Goal: Information Seeking & Learning: Learn about a topic

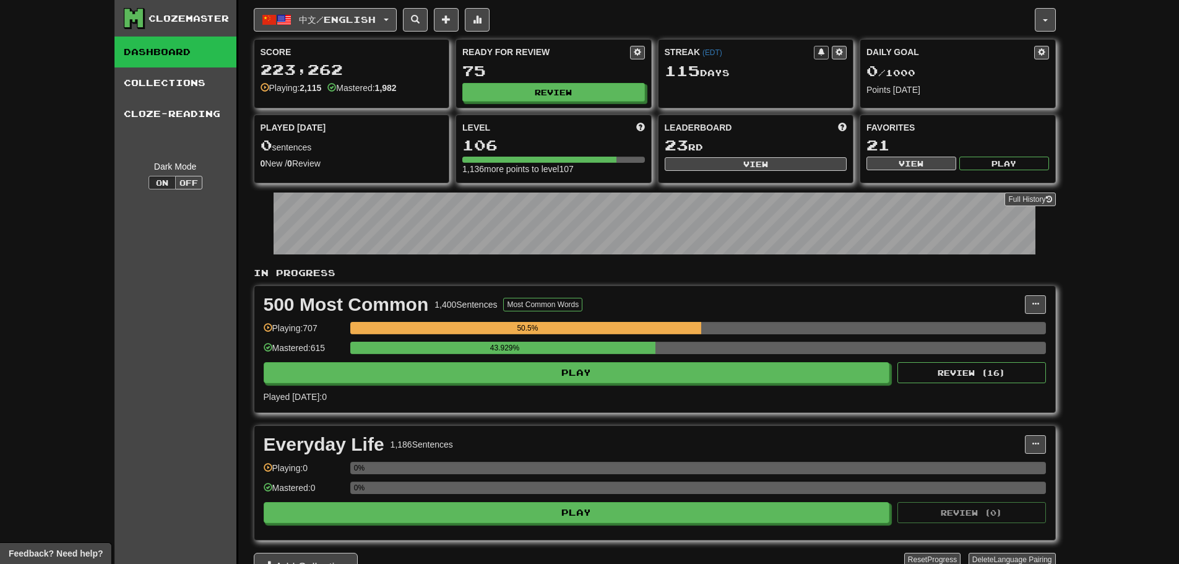
click at [493, 102] on div "Ready for Review 75 Review" at bounding box center [553, 74] width 195 height 68
click at [492, 95] on button "Review" at bounding box center [554, 93] width 183 height 19
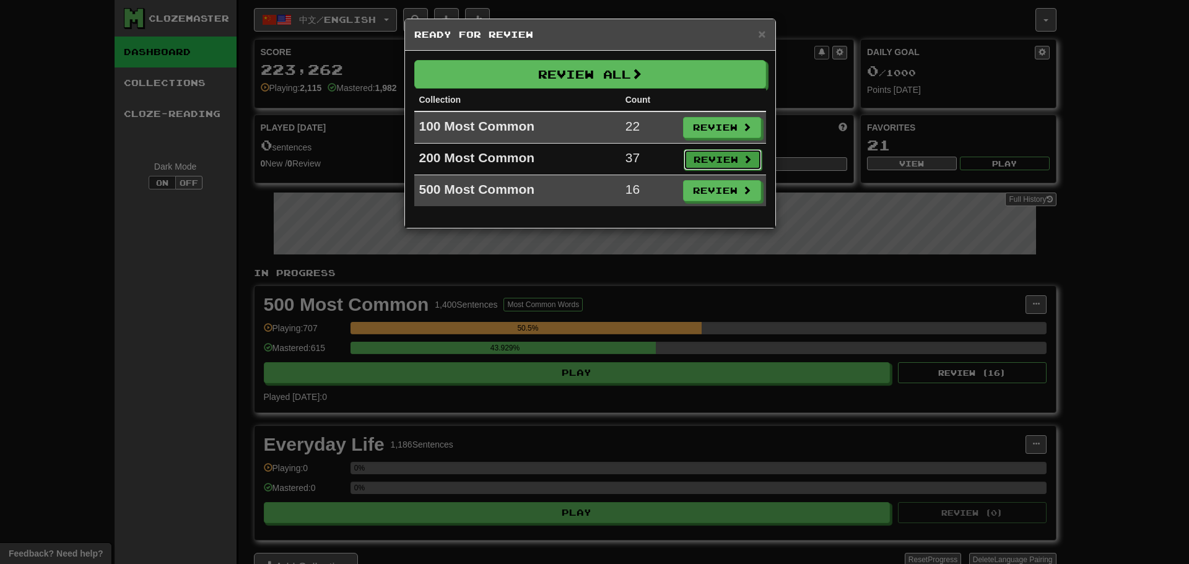
click at [695, 154] on button "Review" at bounding box center [722, 159] width 78 height 21
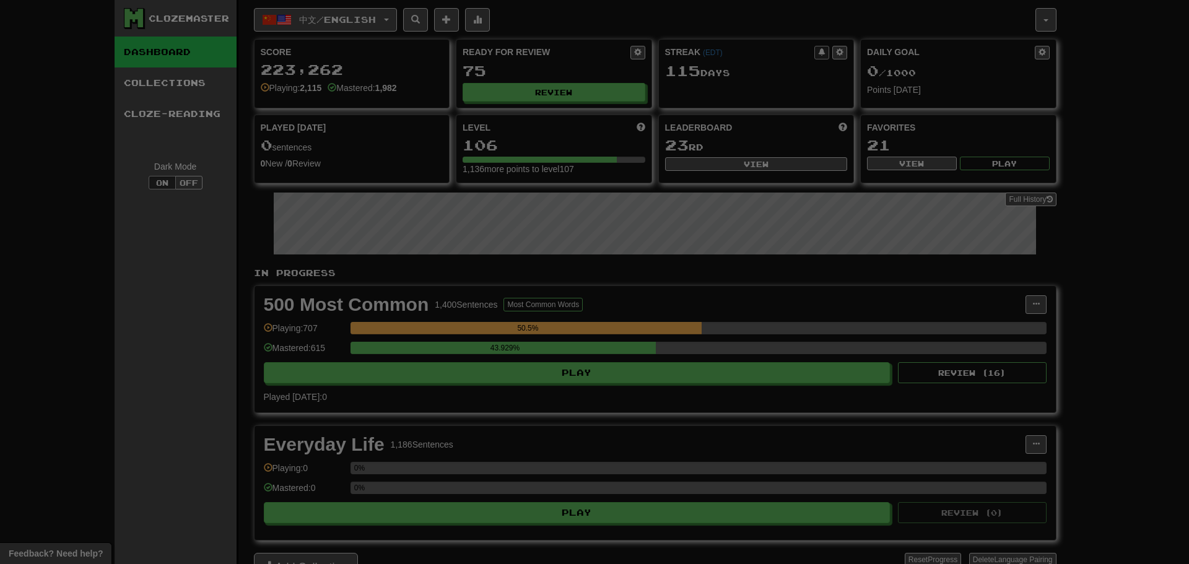
select select "**"
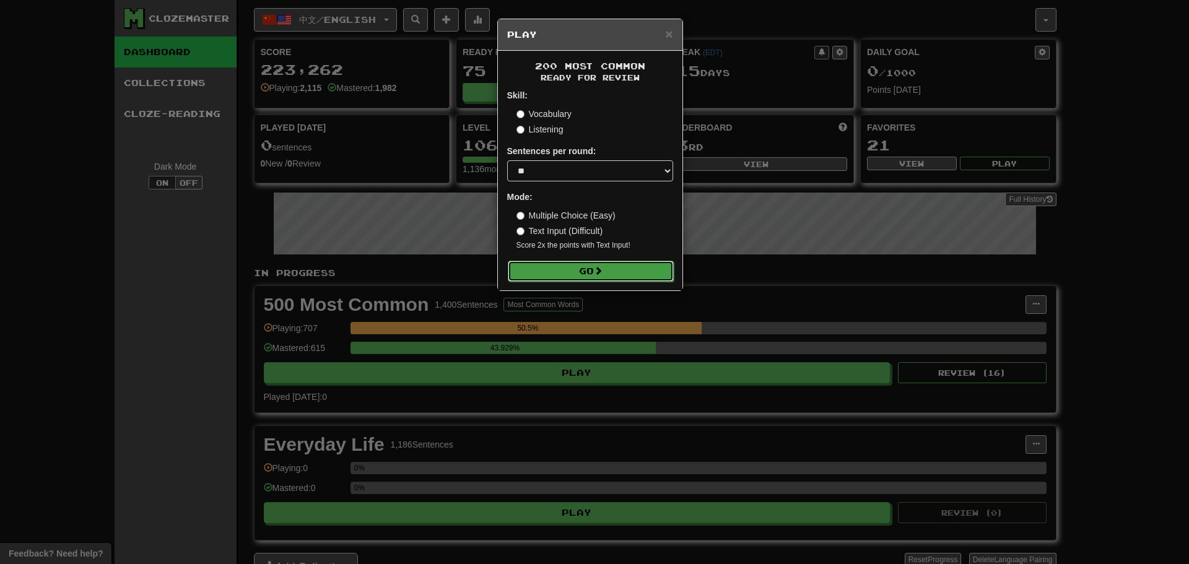
click at [570, 280] on button "Go" at bounding box center [591, 271] width 166 height 21
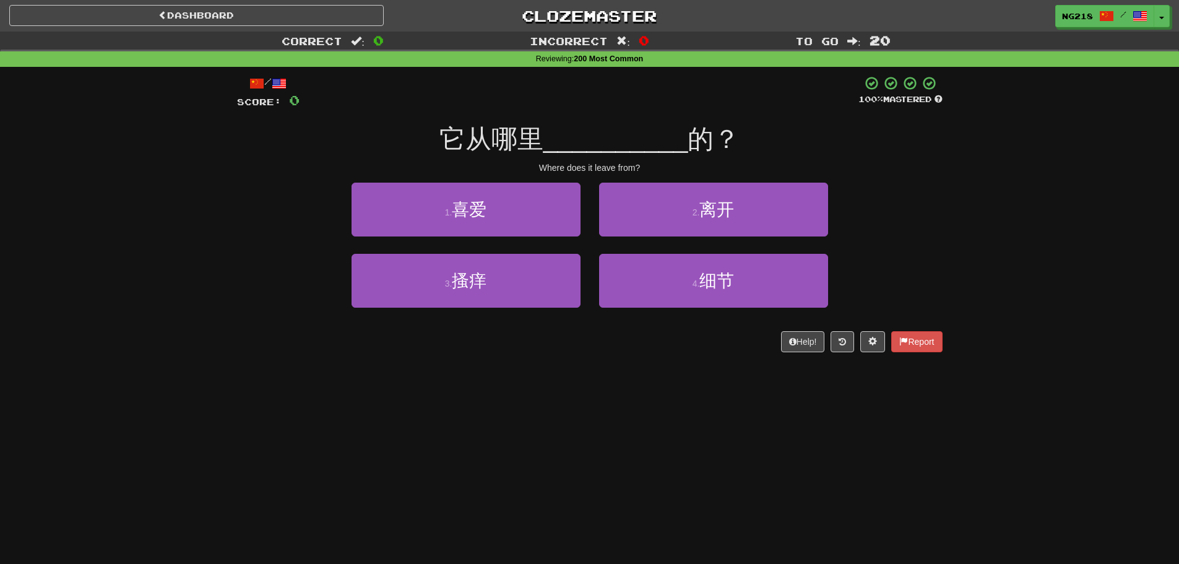
drag, startPoint x: 469, startPoint y: 440, endPoint x: 131, endPoint y: 74, distance: 498.5
click at [469, 440] on div "Dashboard Clozemaster ng218 / Toggle Dropdown Dashboard Leaderboard Activity Fe…" at bounding box center [589, 282] width 1179 height 564
click at [290, 13] on link "Dashboard" at bounding box center [196, 15] width 375 height 21
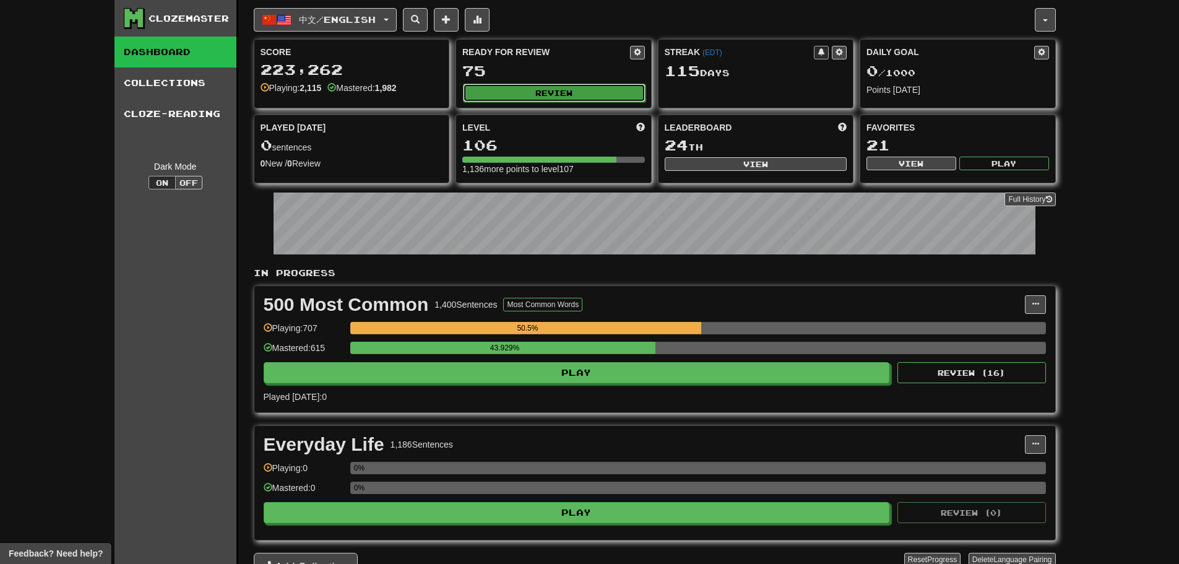
click at [512, 97] on button "Review" at bounding box center [554, 93] width 183 height 19
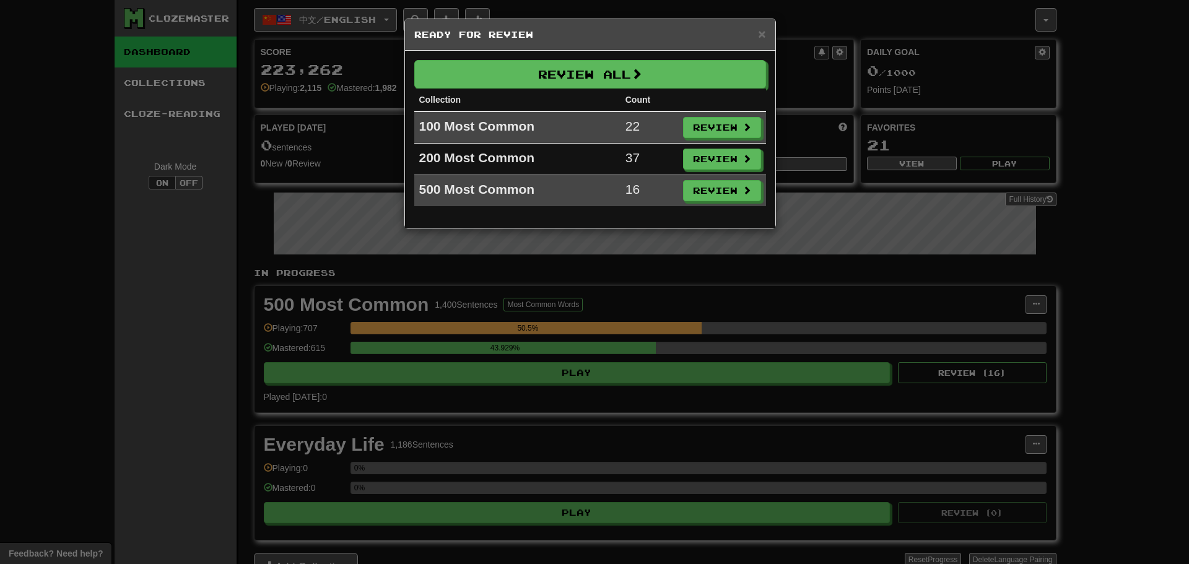
drag, startPoint x: 1123, startPoint y: 67, endPoint x: 1107, endPoint y: 80, distance: 20.3
click at [1123, 67] on div "× Ready for Review Review All Collection Count 100 Most Common 22 Review 200 Mo…" at bounding box center [594, 282] width 1189 height 564
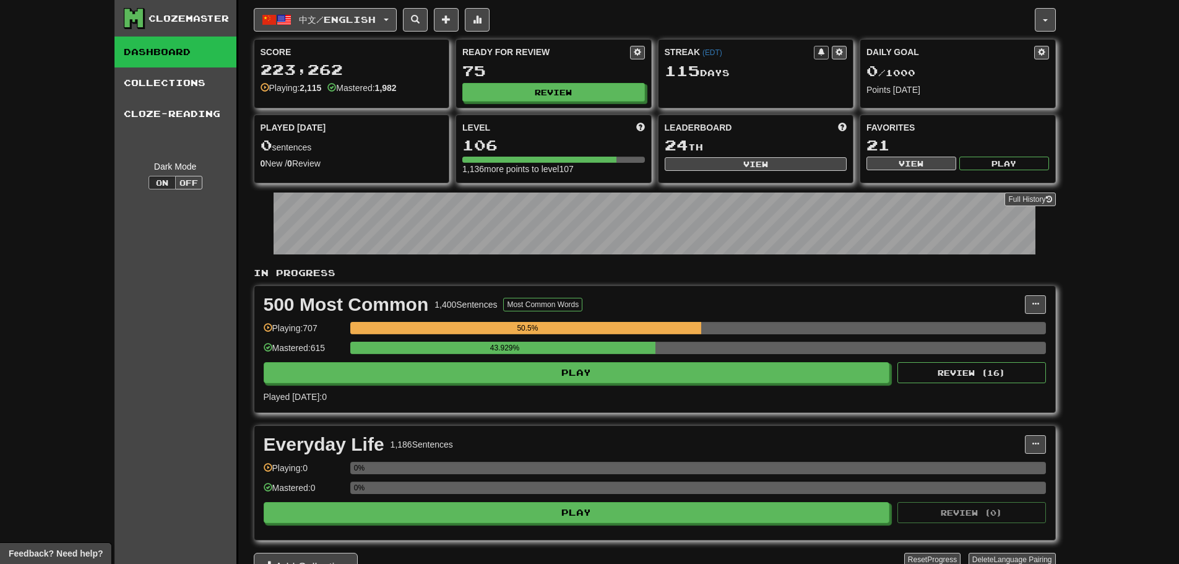
click at [553, 81] on div "Ready for Review 75 Review" at bounding box center [553, 74] width 195 height 68
click at [551, 99] on button "Review" at bounding box center [554, 93] width 183 height 19
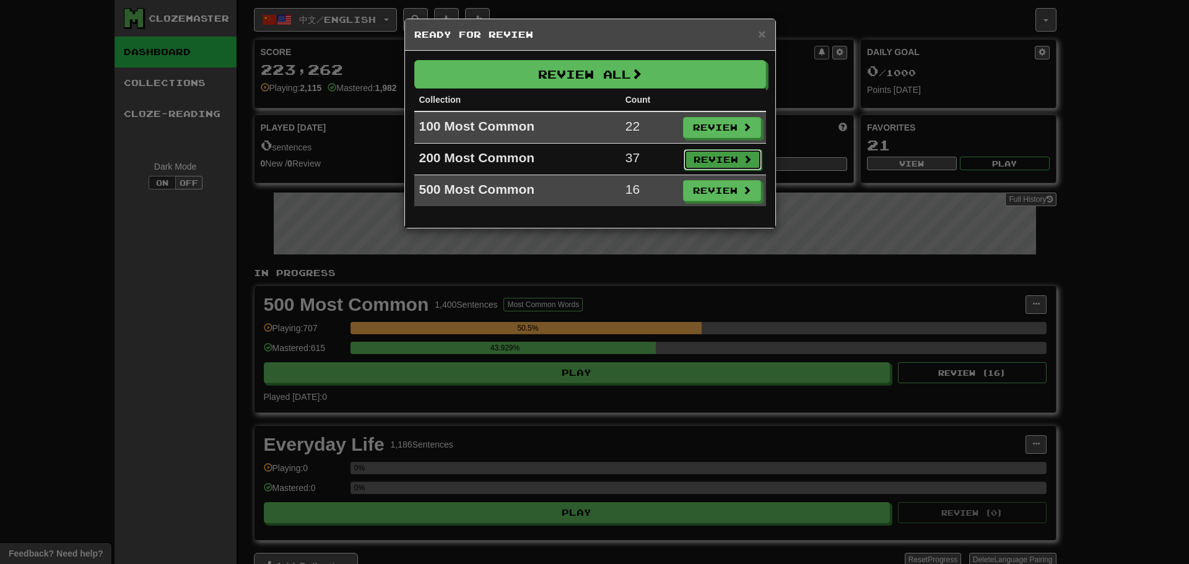
click at [695, 161] on button "Review" at bounding box center [722, 159] width 78 height 21
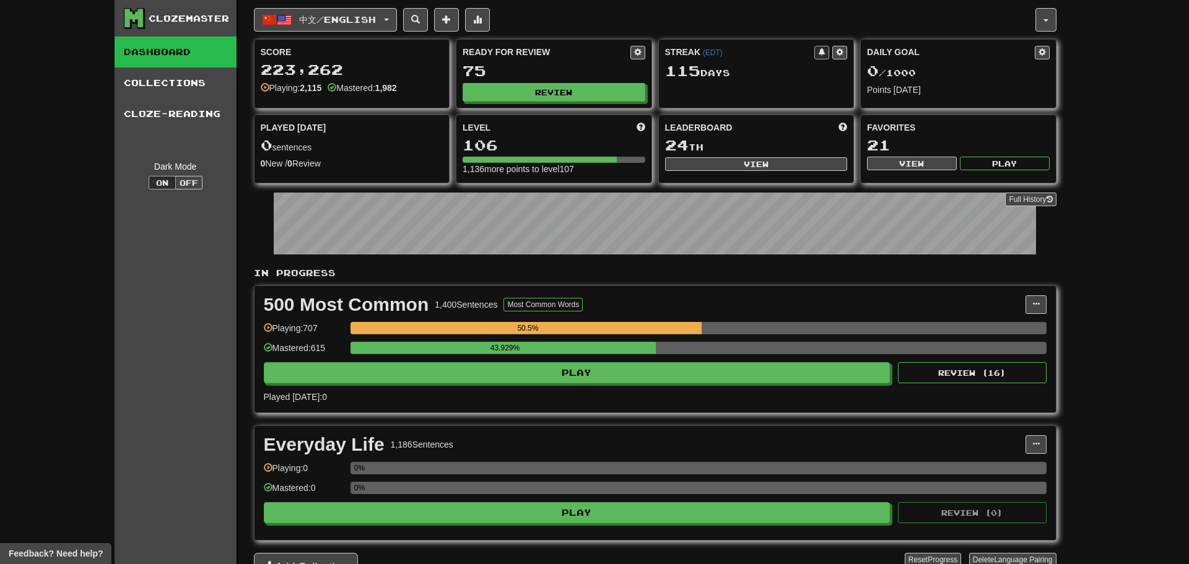
select select "**"
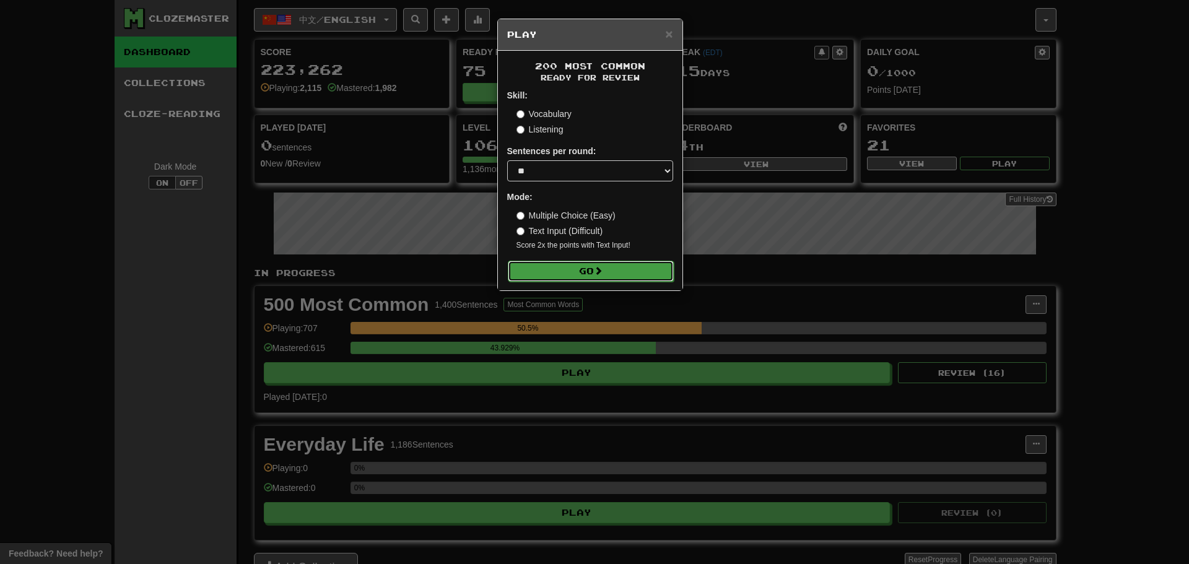
click at [599, 274] on span at bounding box center [598, 270] width 9 height 9
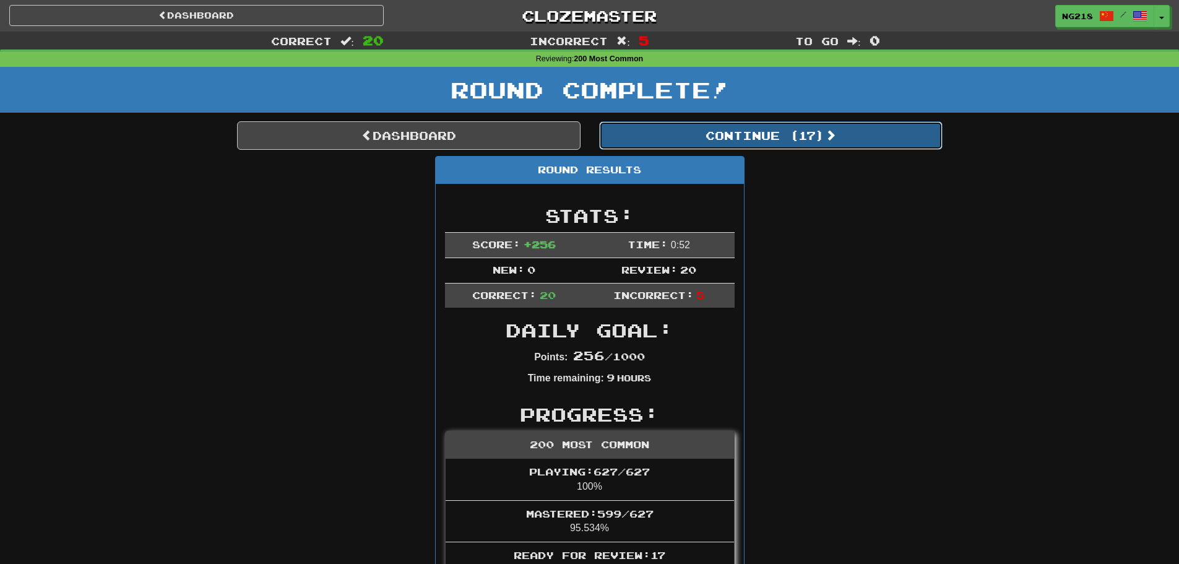
click at [773, 126] on button "Continue ( 17 )" at bounding box center [771, 135] width 344 height 28
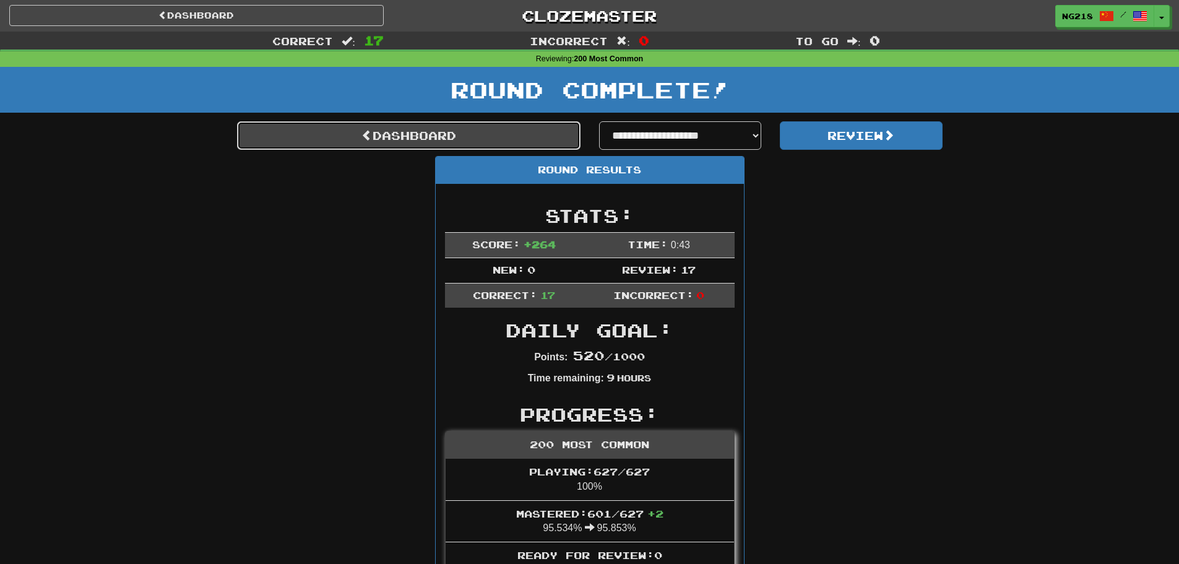
click at [513, 132] on link "Dashboard" at bounding box center [409, 135] width 344 height 28
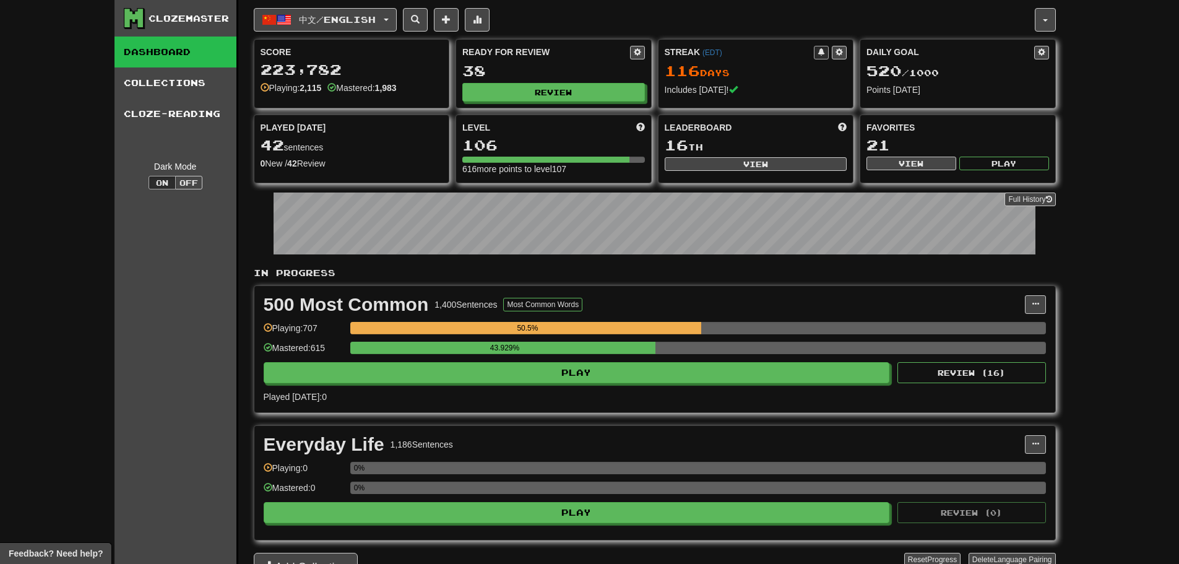
click at [1133, 262] on div "Clozemaster Dashboard Collections Cloze-Reading Dark Mode On Off Dashboard Coll…" at bounding box center [589, 290] width 1179 height 581
